Goal: Task Accomplishment & Management: Manage account settings

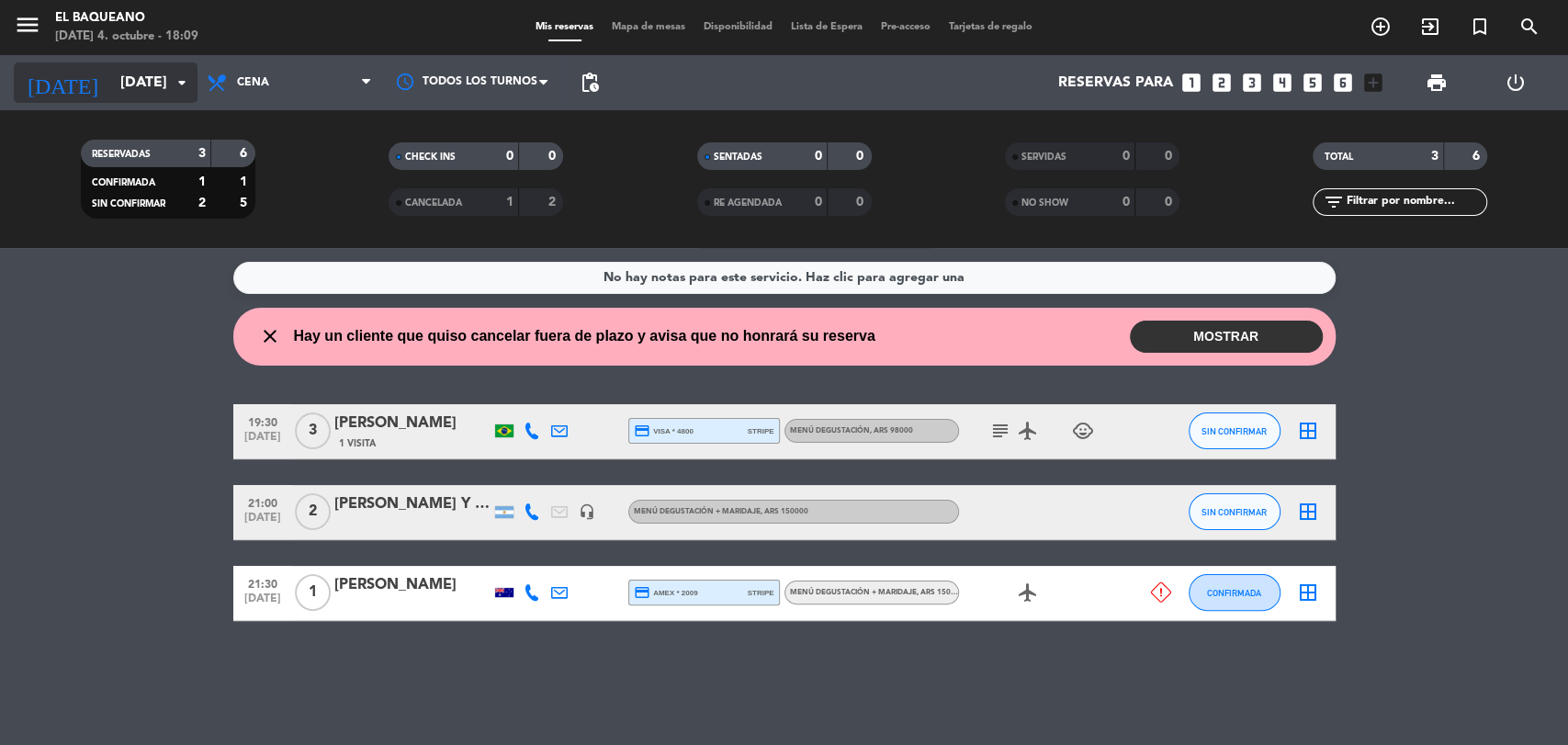
click at [111, 65] on input "[DATE]" at bounding box center [208, 83] width 194 height 35
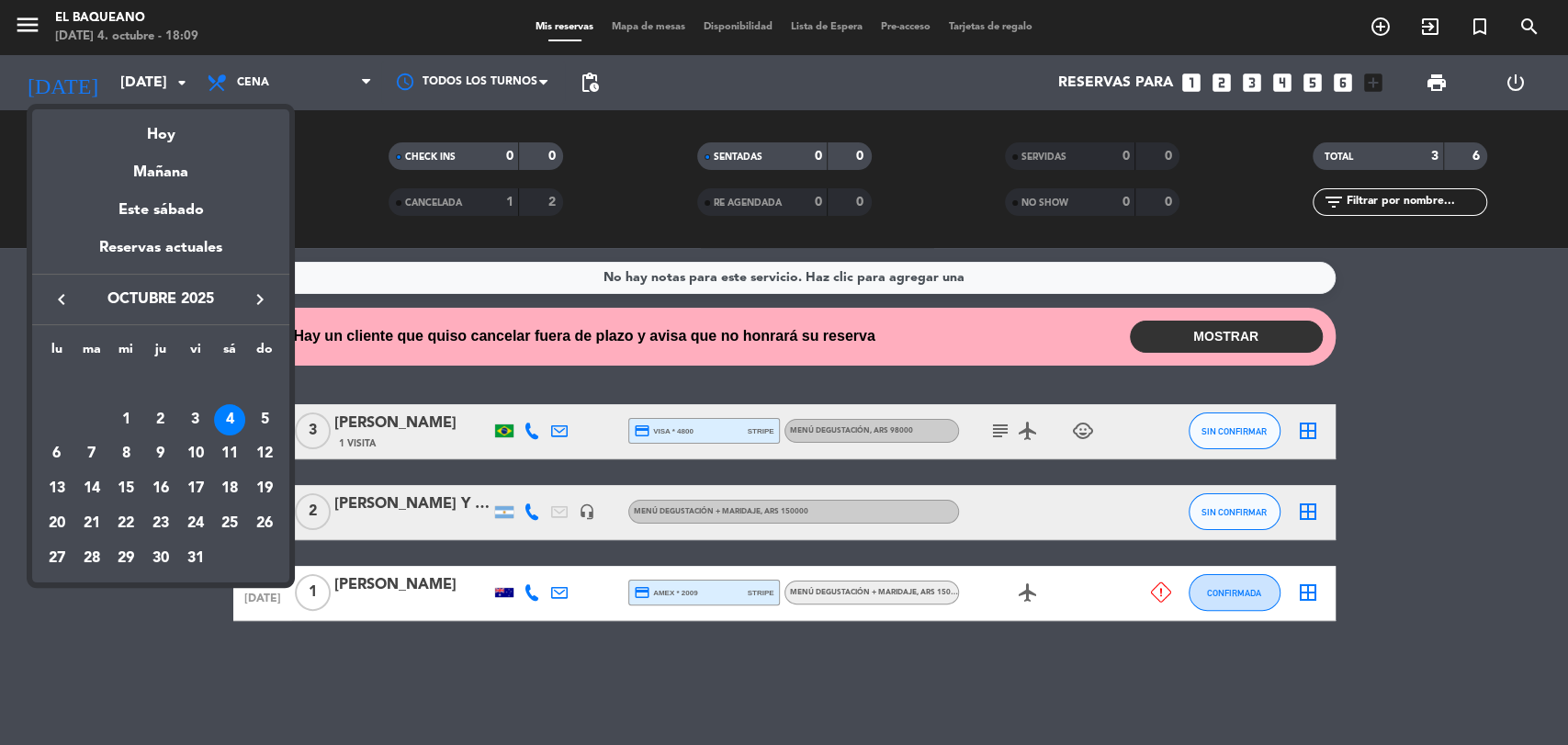
click at [260, 298] on icon "keyboard_arrow_right" at bounding box center [260, 300] width 22 height 22
click at [66, 292] on icon "keyboard_arrow_left" at bounding box center [61, 300] width 22 height 22
click at [127, 566] on div "31" at bounding box center [126, 559] width 32 height 32
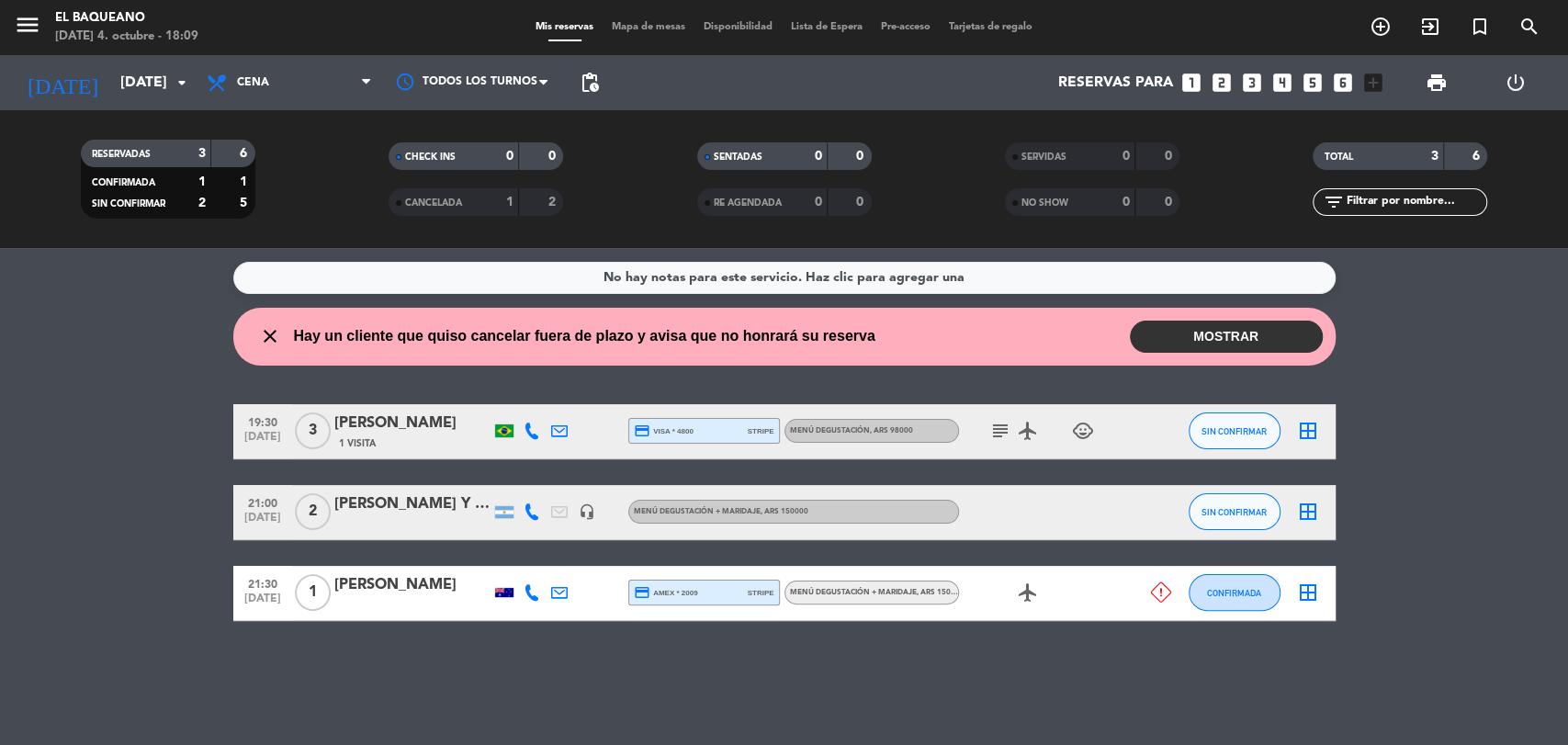
type input "mié. 31 dic."
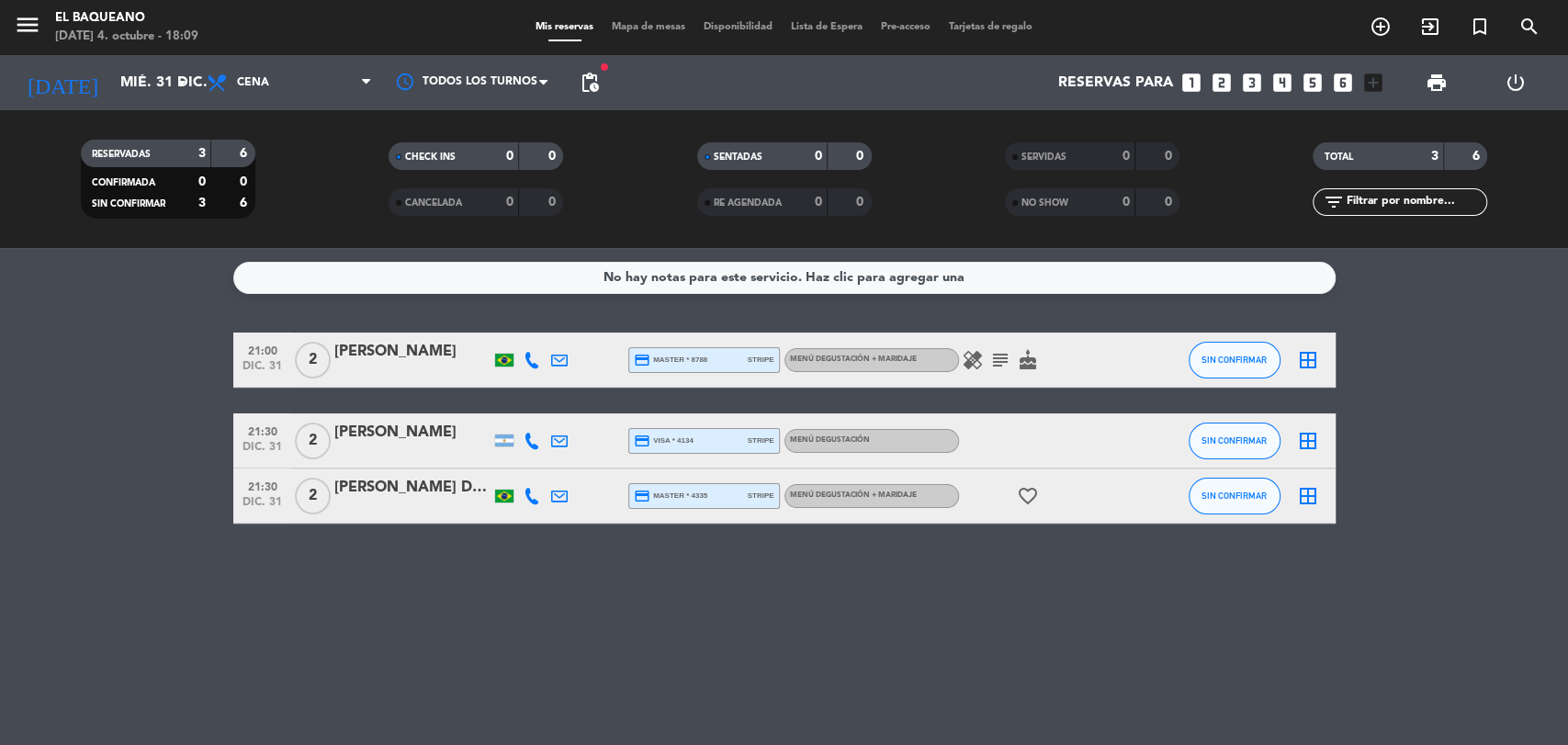
click at [534, 440] on icon at bounding box center [532, 440] width 17 height 17
click at [518, 490] on div at bounding box center [532, 496] width 28 height 54
click at [531, 490] on icon at bounding box center [532, 496] width 17 height 17
click at [443, 483] on div "[PERSON_NAME] Dona" at bounding box center [412, 488] width 157 height 24
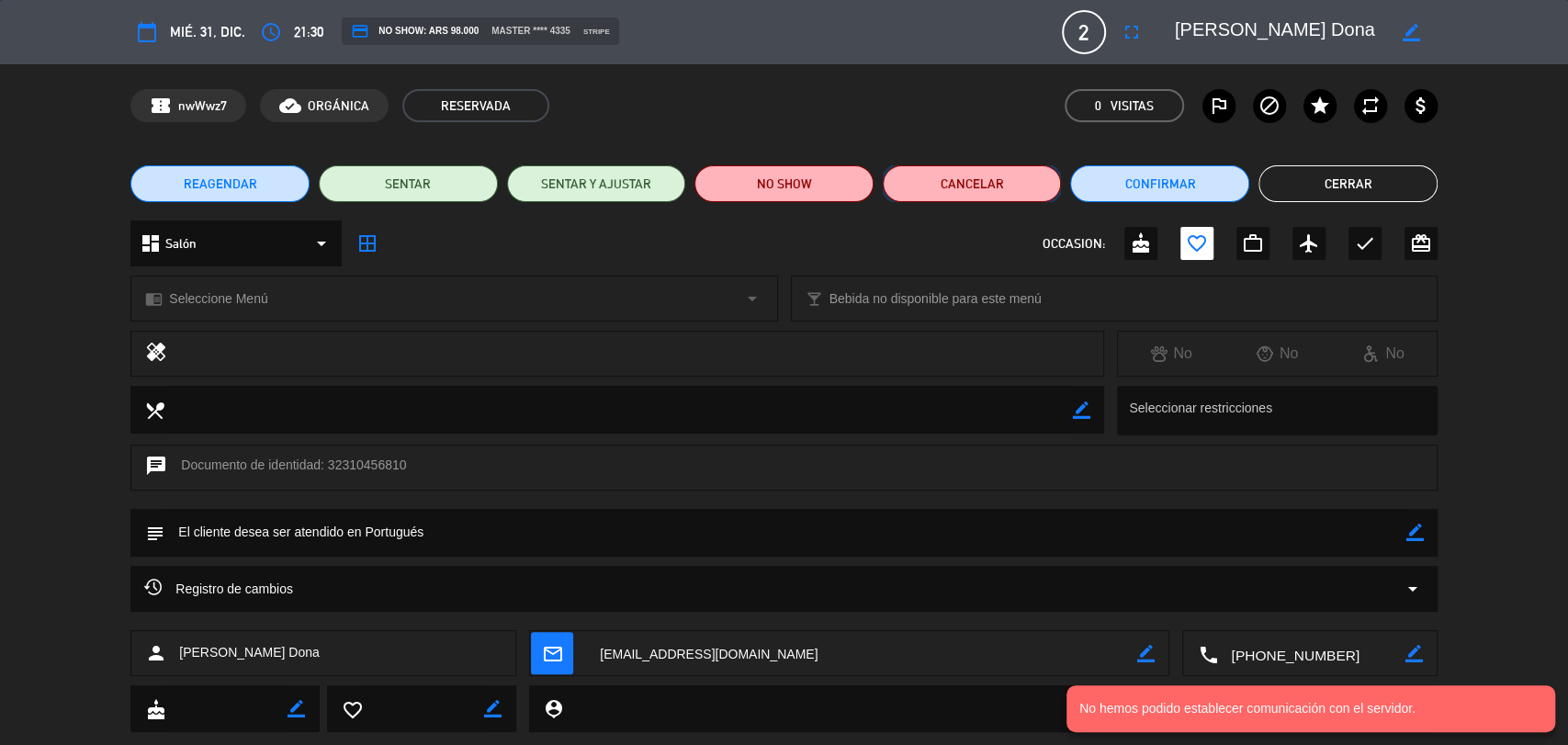
click at [954, 175] on button "Cancelar" at bounding box center [972, 183] width 179 height 36
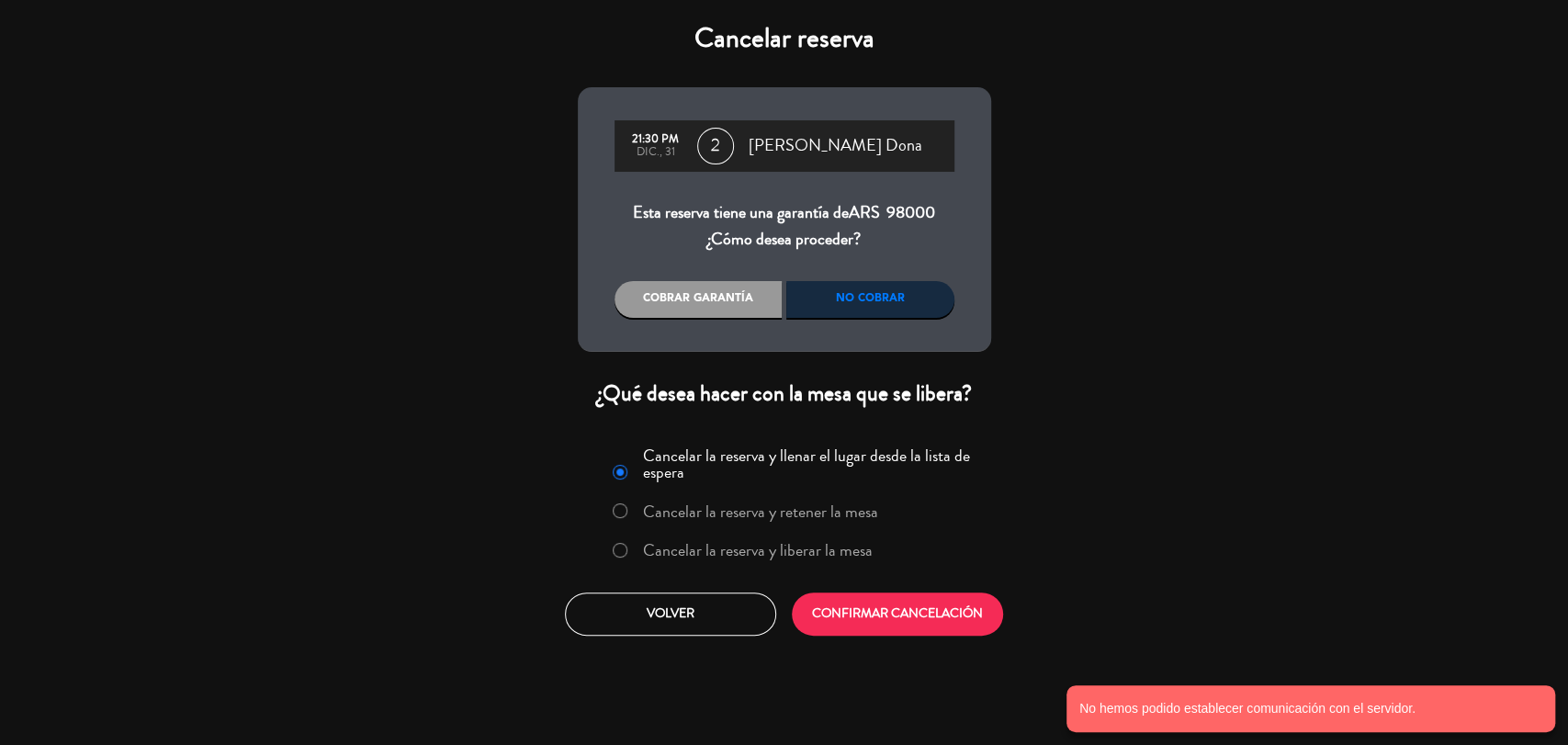
click at [855, 291] on div "No cobrar" at bounding box center [870, 299] width 168 height 36
click at [902, 613] on button "CONFIRMAR CANCELACIÓN" at bounding box center [897, 615] width 212 height 43
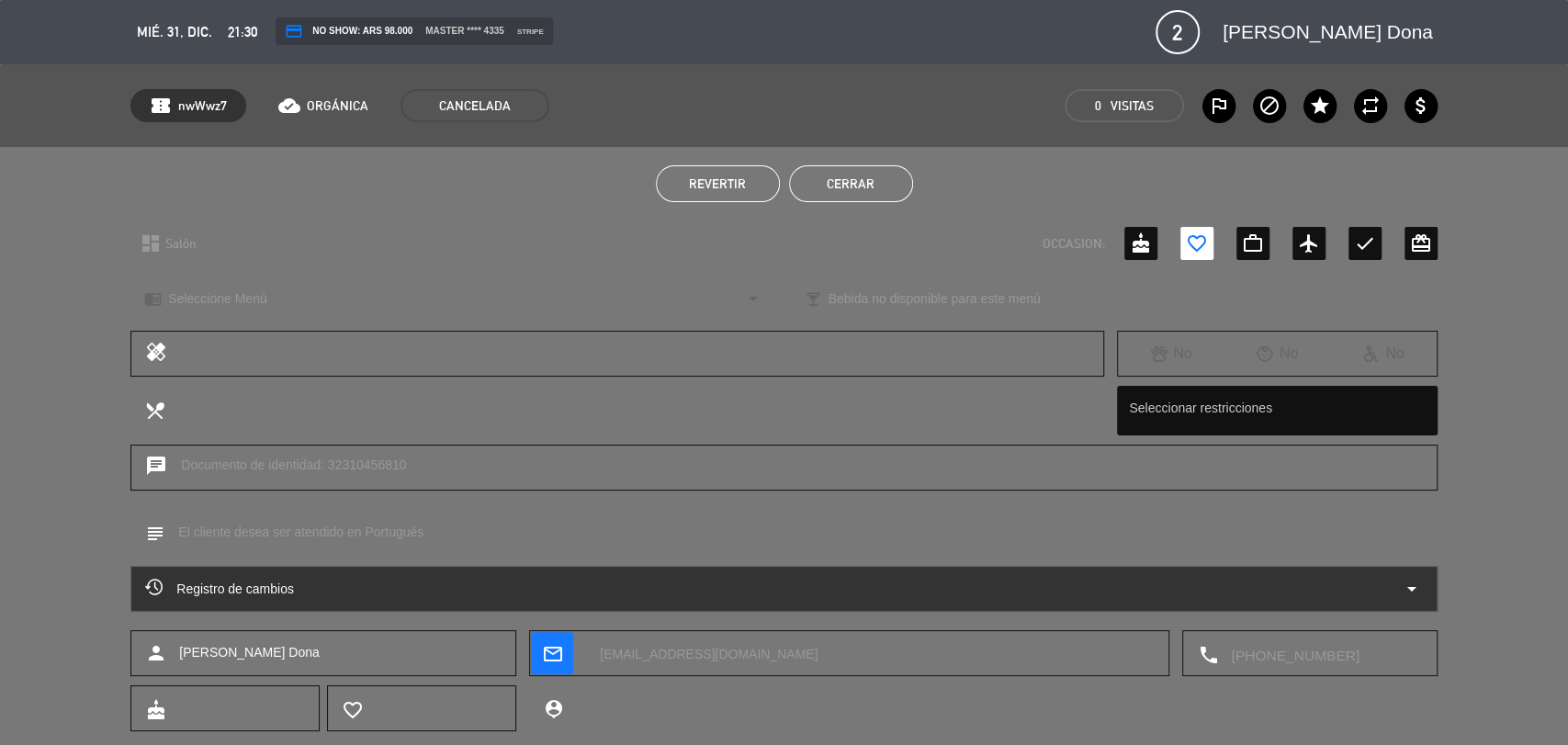
click at [897, 174] on button "Cerrar" at bounding box center [851, 183] width 124 height 36
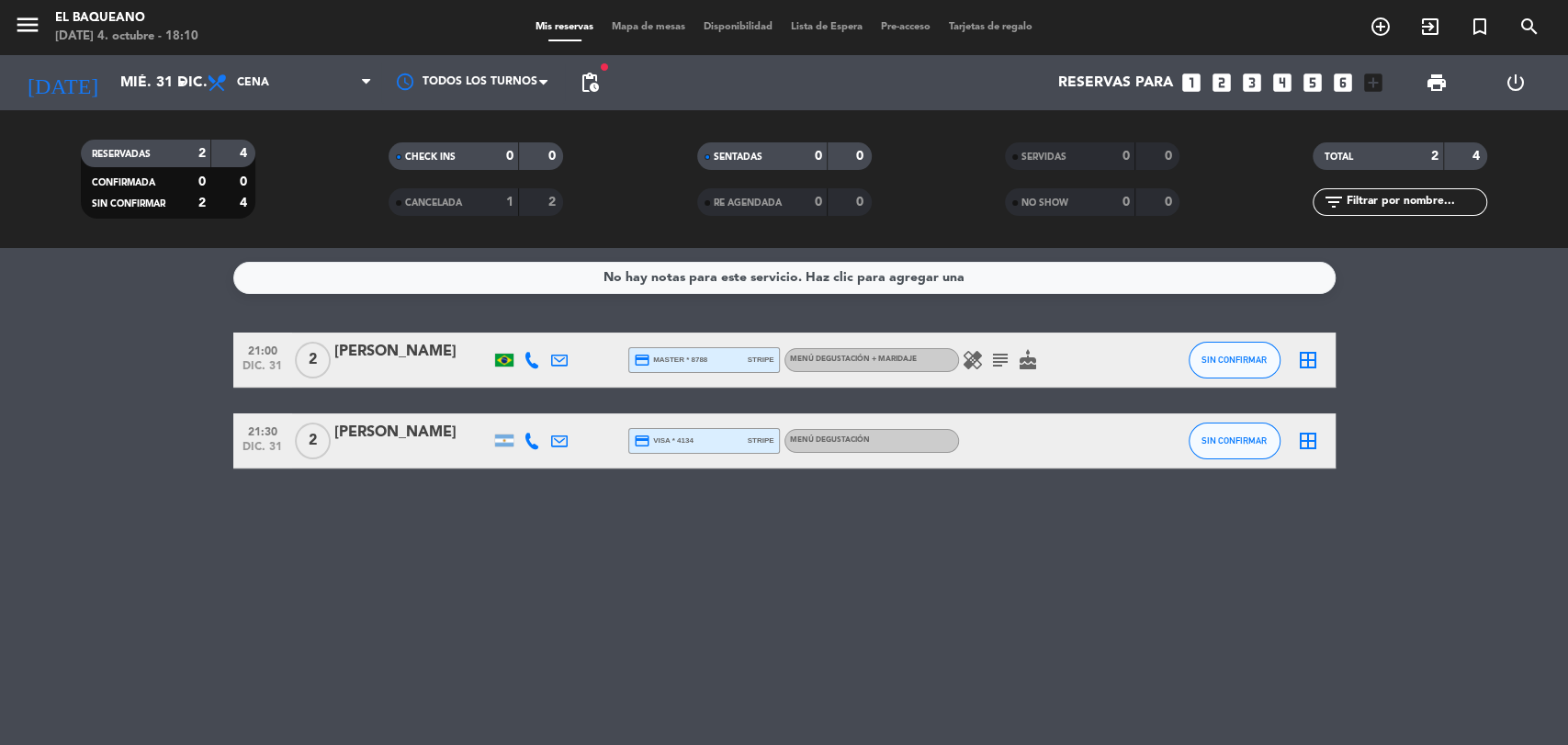
click at [971, 375] on div "healing subject cake" at bounding box center [1042, 360] width 165 height 54
click at [971, 370] on div "healing subject cake" at bounding box center [1042, 360] width 165 height 54
